Goal: Task Accomplishment & Management: Use online tool/utility

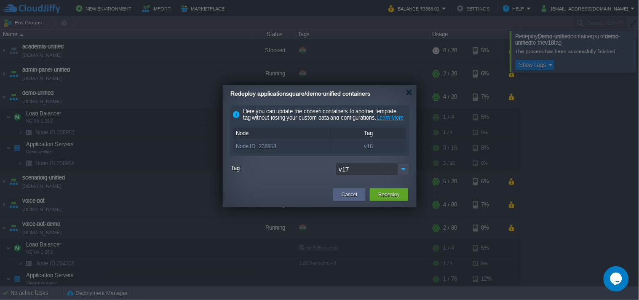
scroll to position [53, 0]
click at [392, 199] on button "Redeploy" at bounding box center [388, 194] width 21 height 8
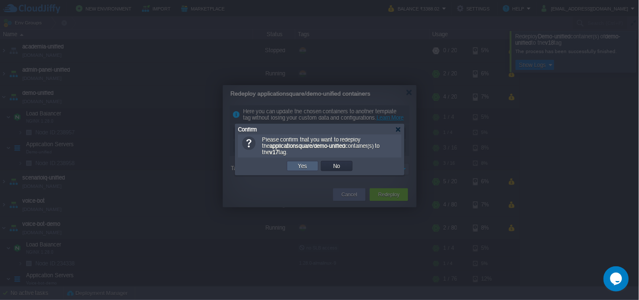
click at [308, 170] on button "Yes" at bounding box center [303, 166] width 14 height 8
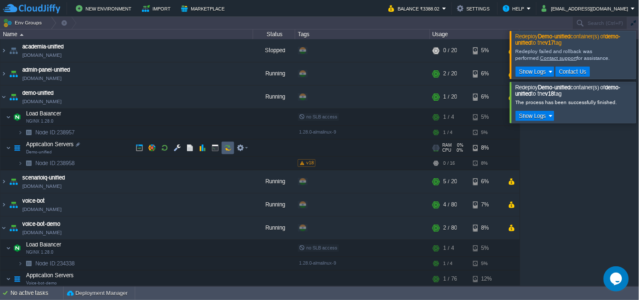
click at [226, 145] on button "button" at bounding box center [228, 148] width 8 height 8
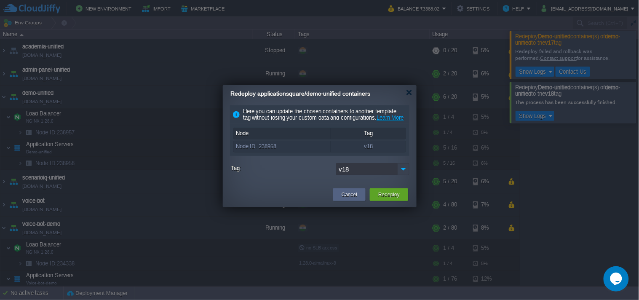
click at [399, 175] on img at bounding box center [404, 169] width 12 height 12
click at [410, 178] on div "Here you can update the chosen containers to another template tag without losin…" at bounding box center [320, 142] width 194 height 74
click at [405, 175] on img at bounding box center [404, 169] width 12 height 12
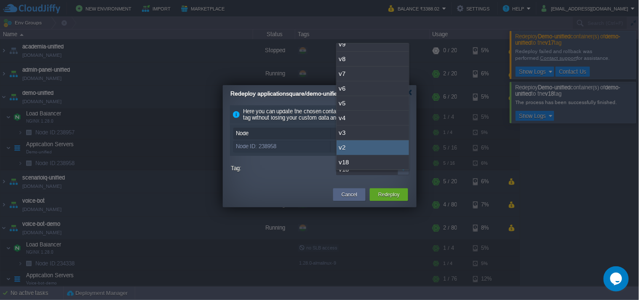
scroll to position [53, 0]
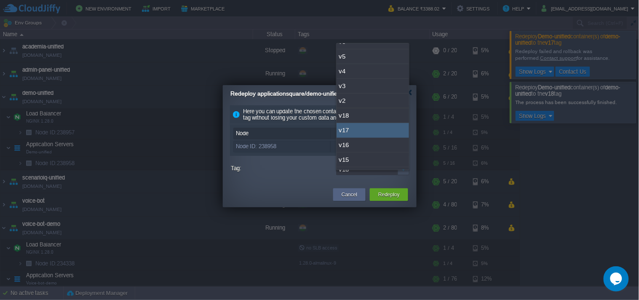
click at [372, 125] on div "v17" at bounding box center [373, 130] width 72 height 15
type input "v17"
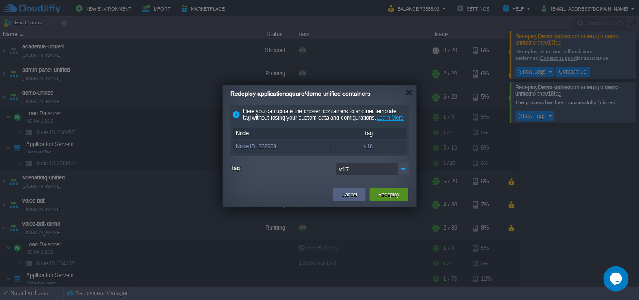
click at [392, 199] on button "Redeploy" at bounding box center [388, 194] width 21 height 8
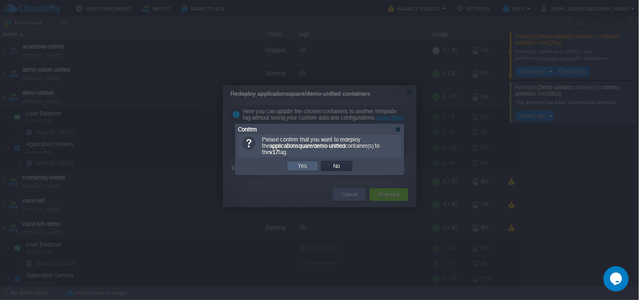
click at [311, 169] on td "Yes" at bounding box center [303, 166] width 32 height 10
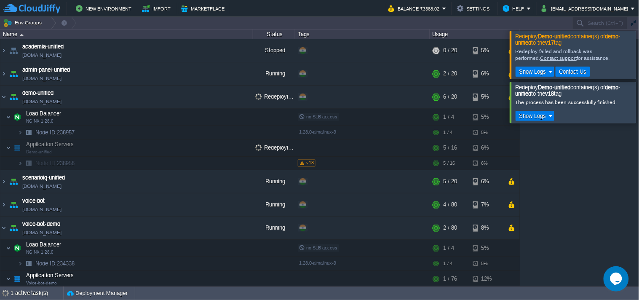
click at [639, 51] on div at bounding box center [650, 55] width 0 height 48
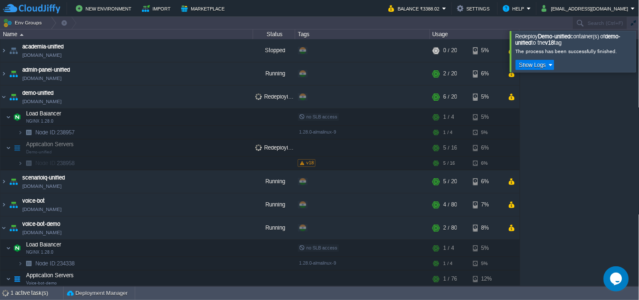
click at [639, 59] on div at bounding box center [650, 51] width 0 height 41
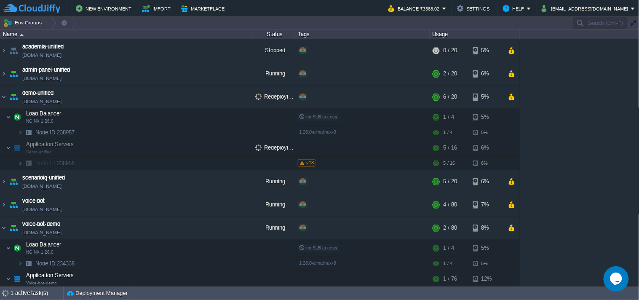
click at [590, 95] on div "academia-unified [DOMAIN_NAME] Stopped + Add to Env Group RAM 0% CPU 0% 0 / 20 …" at bounding box center [320, 162] width 640 height 246
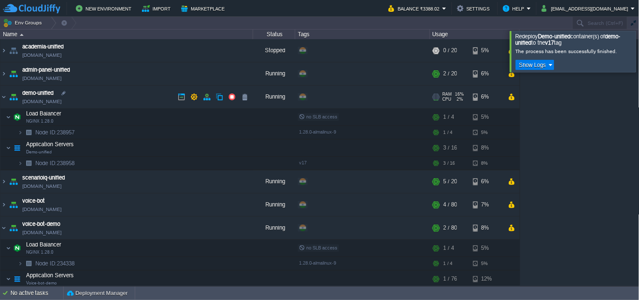
drag, startPoint x: 62, startPoint y: 103, endPoint x: 94, endPoint y: 40, distance: 70.7
click at [62, 103] on link "[DOMAIN_NAME]" at bounding box center [41, 101] width 39 height 8
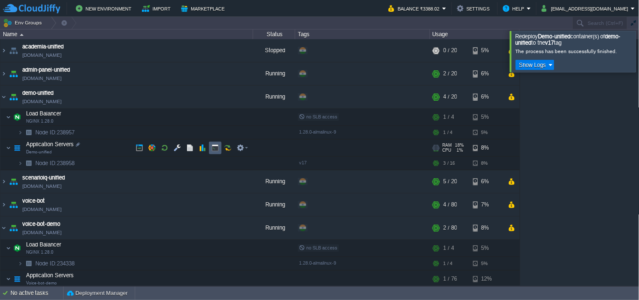
click at [235, 147] on td at bounding box center [242, 148] width 17 height 13
click at [228, 147] on button "button" at bounding box center [228, 148] width 8 height 8
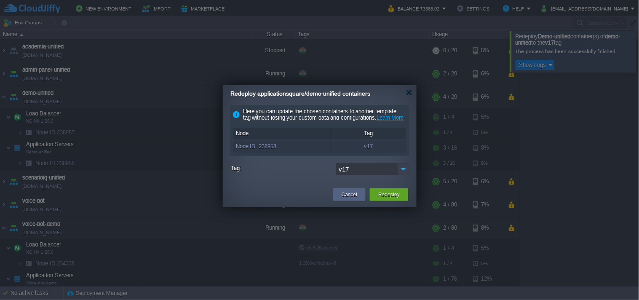
click at [402, 175] on img at bounding box center [404, 169] width 12 height 12
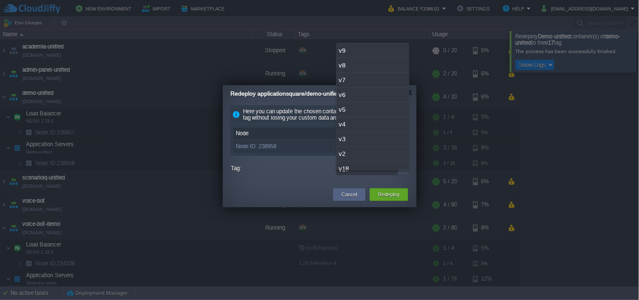
scroll to position [21, 0]
click at [359, 148] on div "v18" at bounding box center [373, 147] width 72 height 15
type input "v18"
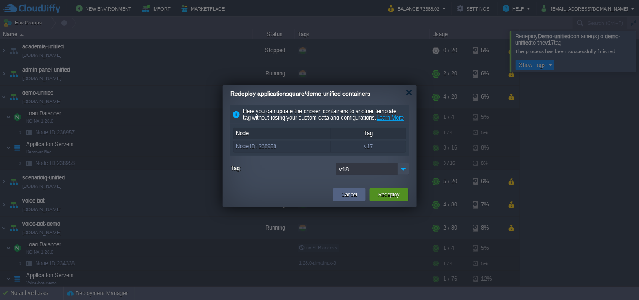
click at [388, 199] on button "Redeploy" at bounding box center [388, 194] width 21 height 8
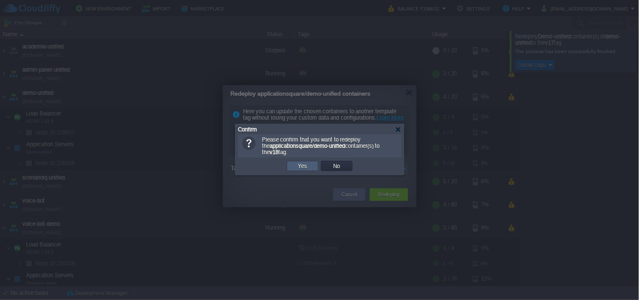
click at [310, 164] on td "Yes" at bounding box center [303, 166] width 32 height 10
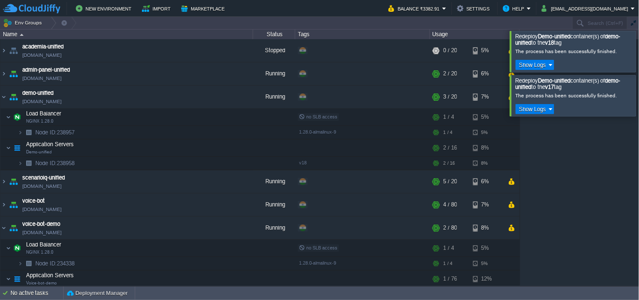
click at [639, 58] on div at bounding box center [650, 51] width 0 height 41
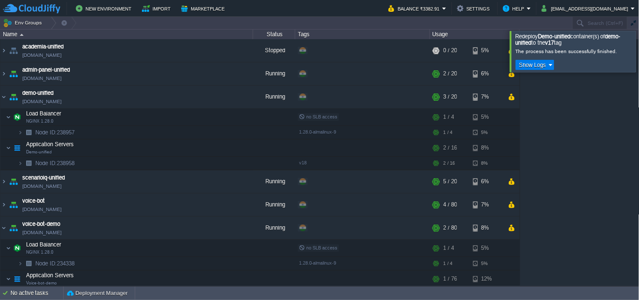
click at [639, 62] on div at bounding box center [650, 51] width 0 height 41
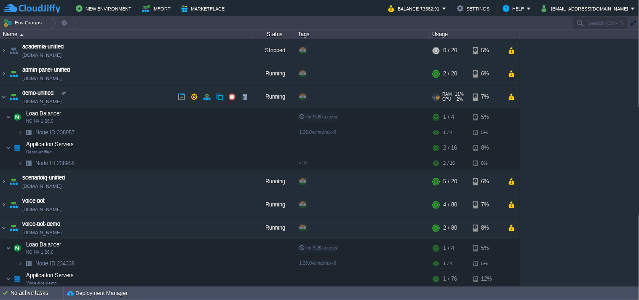
click at [62, 102] on link "[DOMAIN_NAME]" at bounding box center [41, 101] width 39 height 8
